Goal: Find specific page/section: Find specific page/section

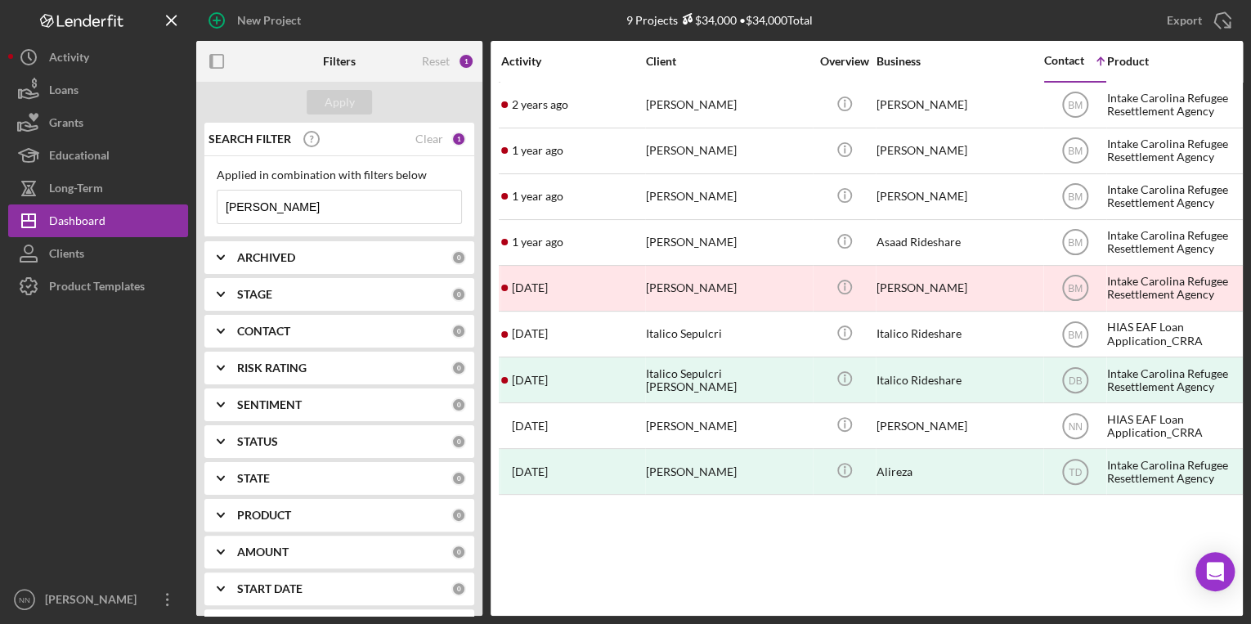
click at [400, 204] on input "[PERSON_NAME]" at bounding box center [339, 206] width 244 height 33
type input "A"
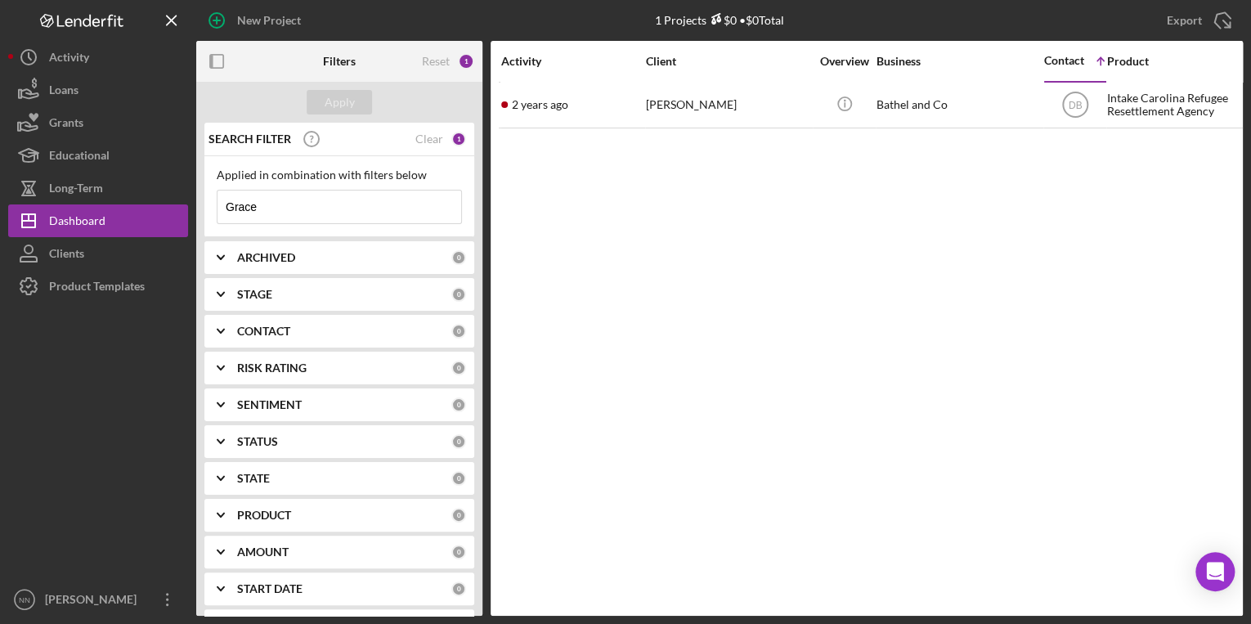
type input "Grace"
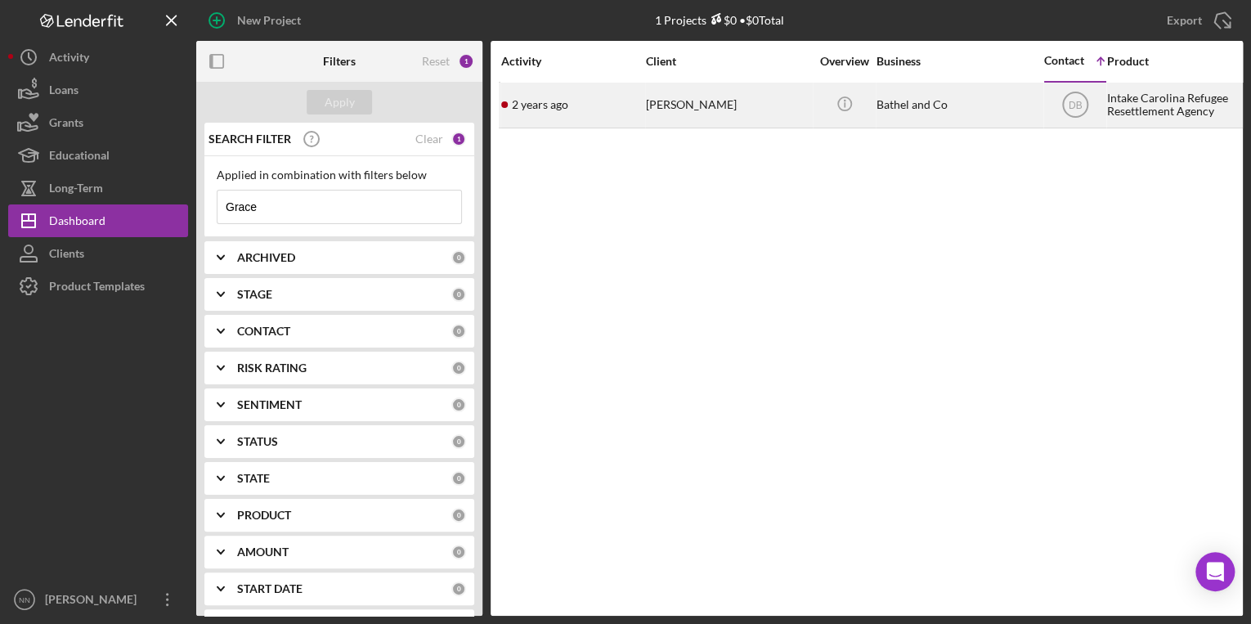
click at [721, 114] on div "[PERSON_NAME]" at bounding box center [727, 104] width 163 height 43
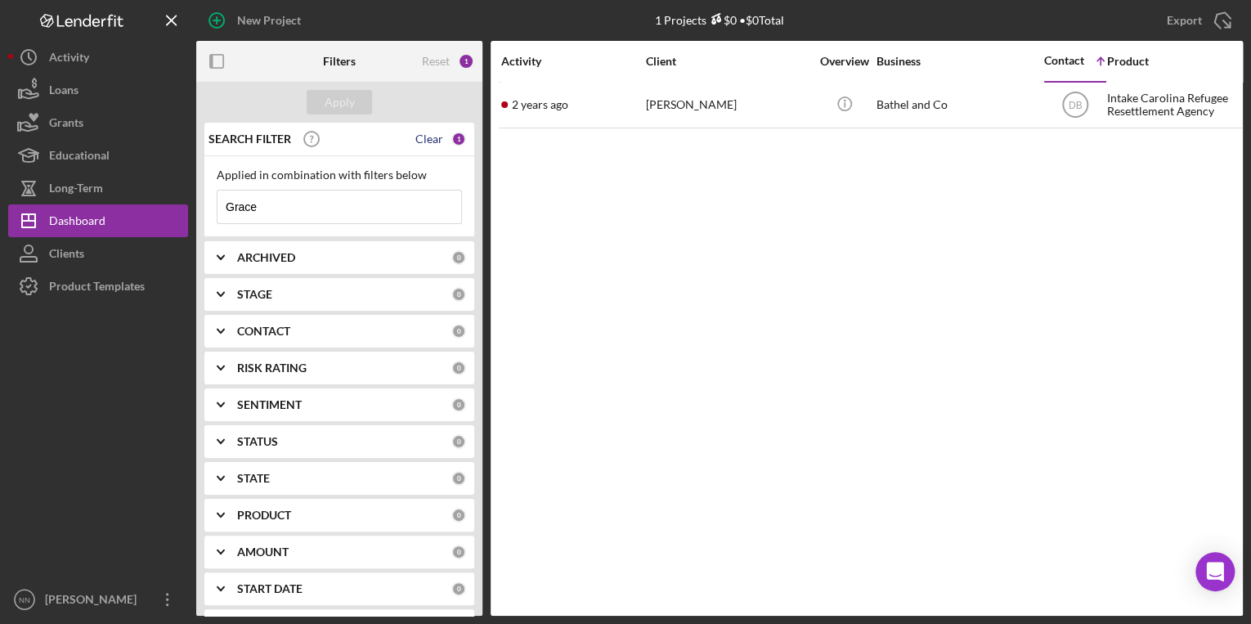
click at [431, 135] on div "Clear" at bounding box center [429, 138] width 28 height 13
click at [376, 213] on input at bounding box center [339, 206] width 244 height 33
type input "Grace"
click at [124, 264] on button "Clients" at bounding box center [98, 253] width 180 height 33
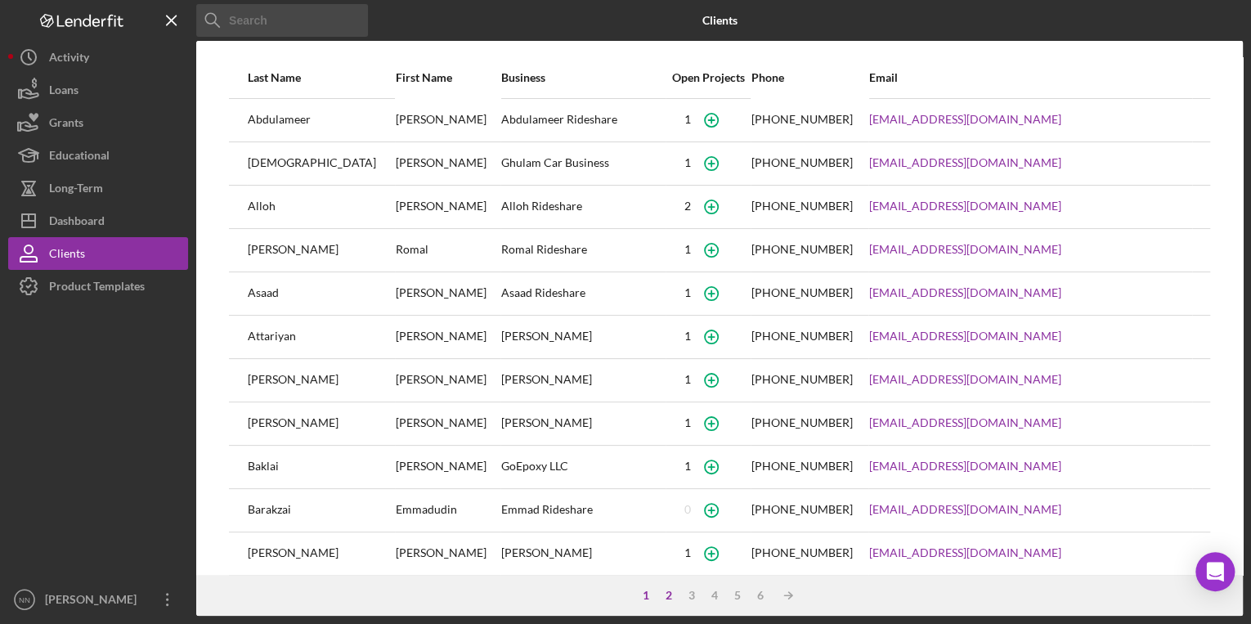
click at [664, 595] on div "2" at bounding box center [668, 595] width 23 height 13
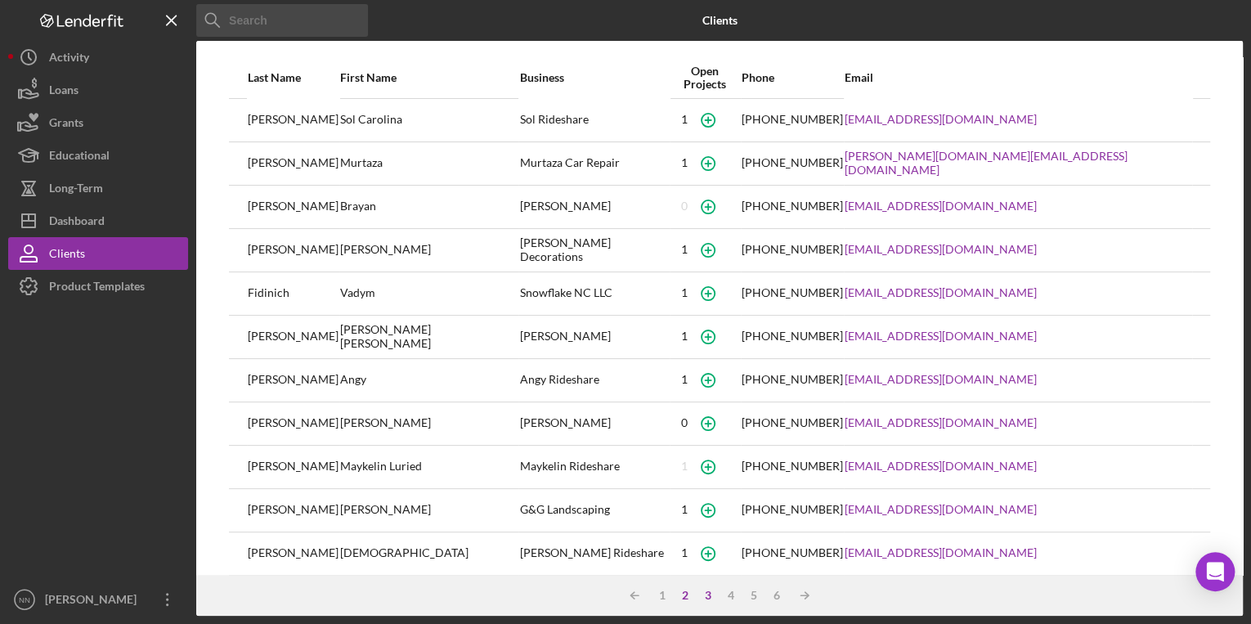
click at [713, 592] on div "3" at bounding box center [707, 595] width 23 height 13
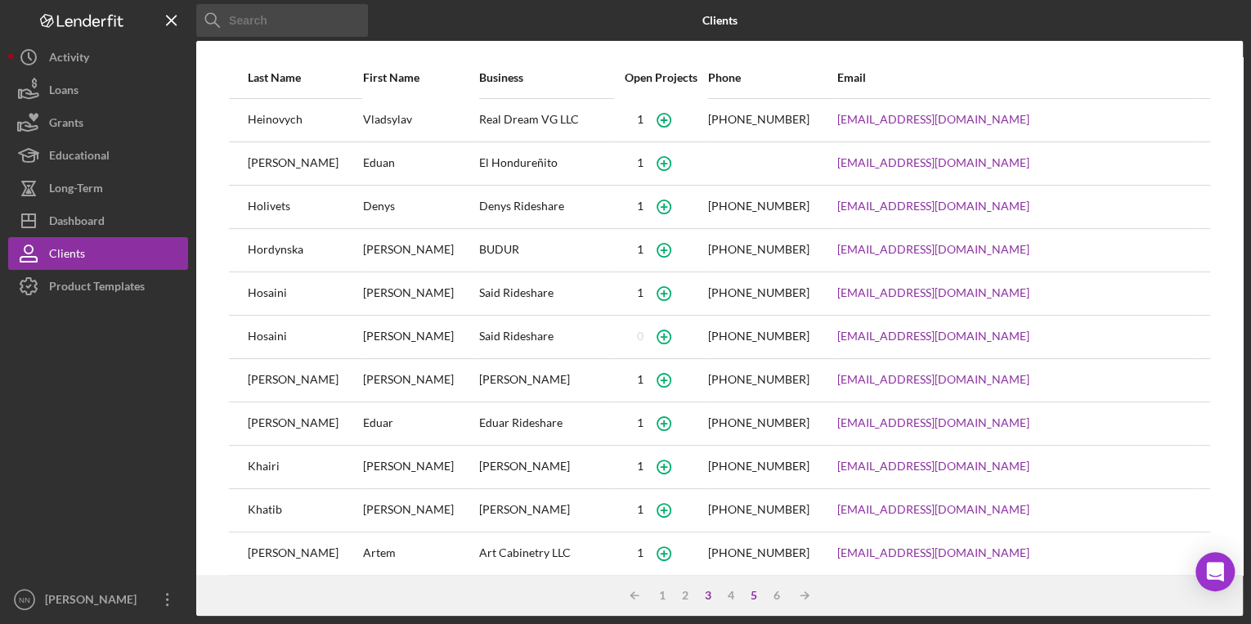
click at [752, 597] on div "5" at bounding box center [753, 595] width 23 height 13
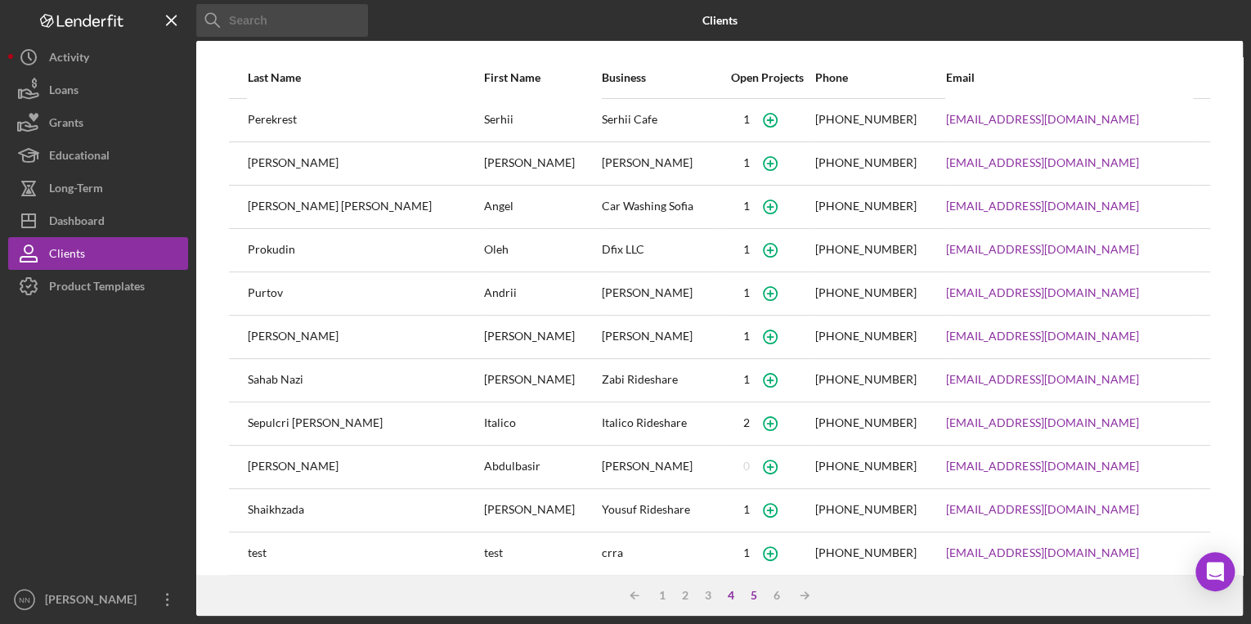
click at [739, 595] on div "4" at bounding box center [730, 595] width 23 height 13
